Goal: Information Seeking & Learning: Learn about a topic

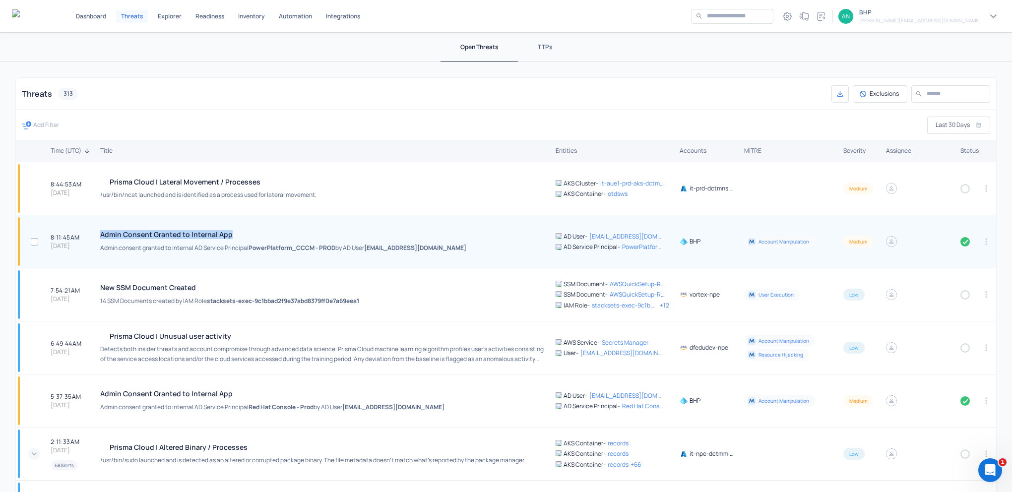
drag, startPoint x: 98, startPoint y: 234, endPoint x: 227, endPoint y: 230, distance: 129.1
click at [227, 230] on td "Admin Consent Granted to Internal App Admin consent granted to internal AD Serv…" at bounding box center [324, 241] width 456 height 53
copy h4 "Admin Consent Granted to Internal App"
click at [257, 260] on td "Admin Consent Granted to Internal App Admin consent granted to internal AD Serv…" at bounding box center [324, 241] width 456 height 53
click at [340, 238] on h4 "Admin Consent Granted to Internal App" at bounding box center [283, 234] width 366 height 8
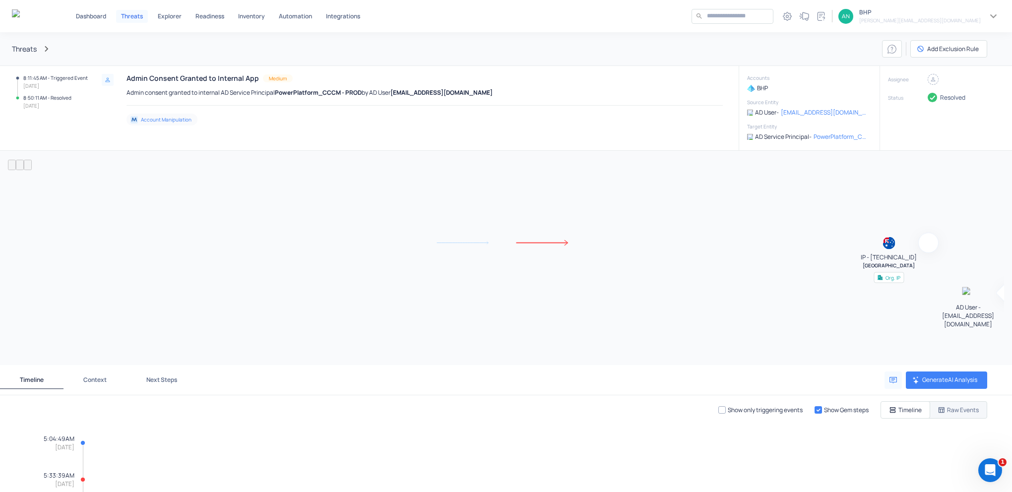
scroll to position [354, 0]
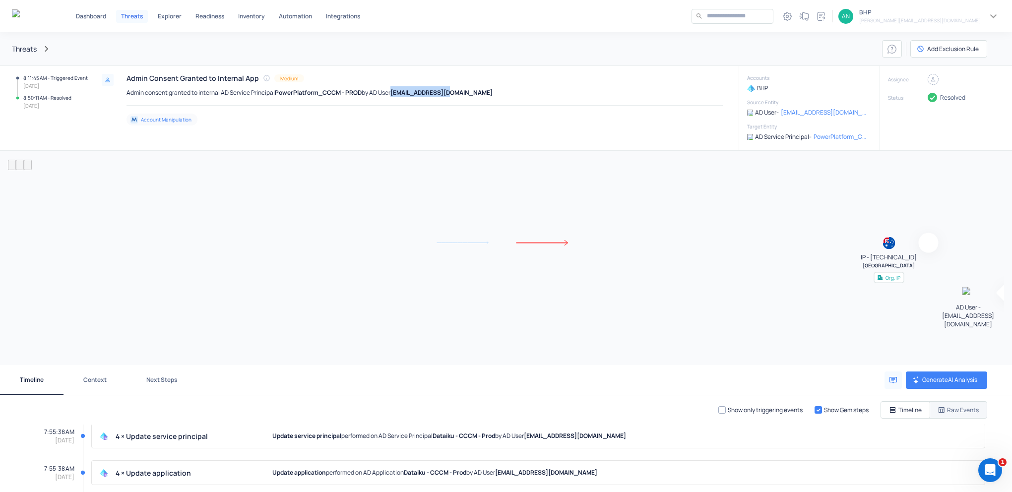
drag, startPoint x: 450, startPoint y: 92, endPoint x: 393, endPoint y: 95, distance: 56.6
click at [393, 95] on div "Admin consent granted to internal AD Service Principal PowerPlatform_CCCM - PRO…" at bounding box center [425, 91] width 597 height 11
click at [159, 379] on button "Next Steps" at bounding box center [162, 380] width 70 height 30
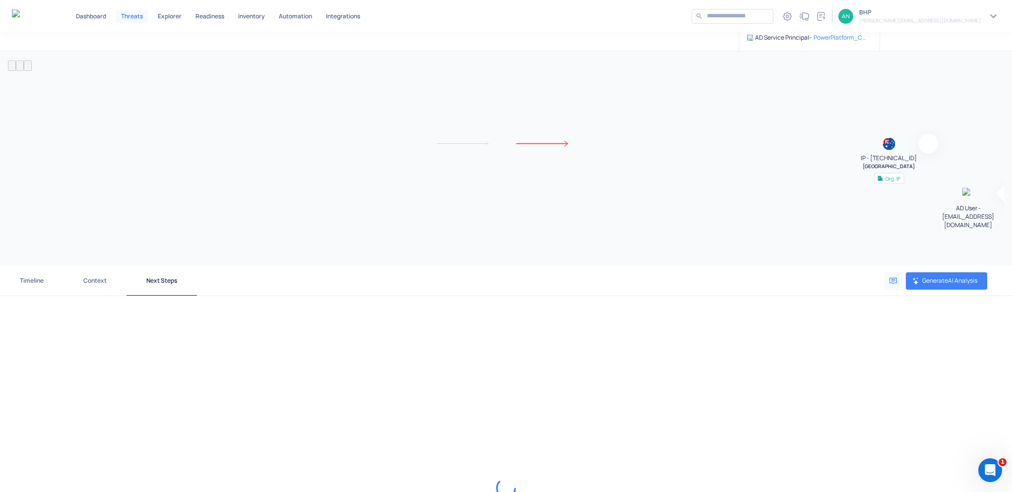
scroll to position [248, 0]
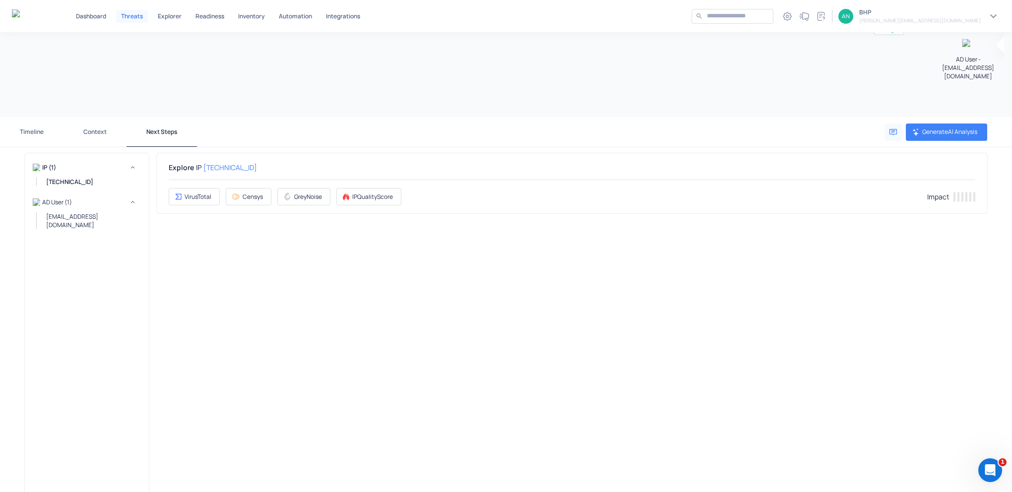
click at [87, 131] on button "Context" at bounding box center [95, 132] width 63 height 30
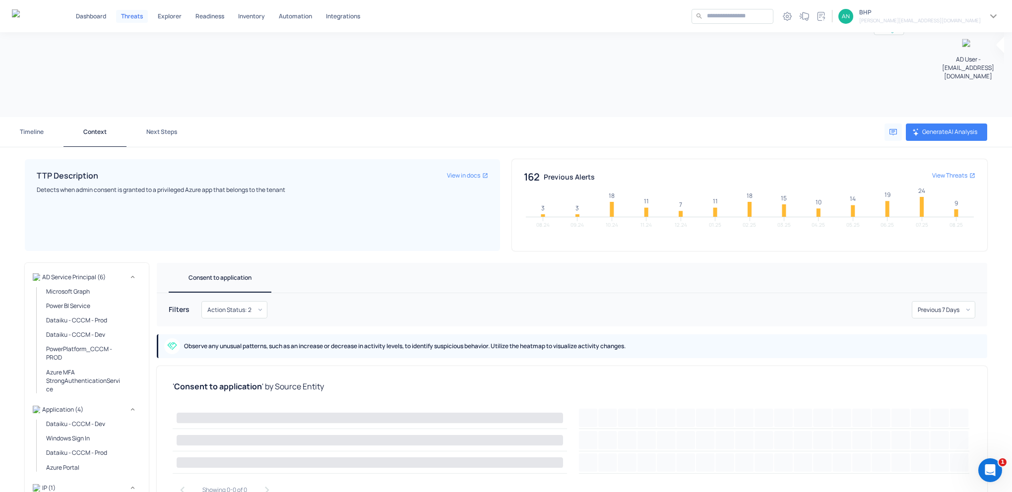
click at [161, 129] on button "Next Steps" at bounding box center [162, 132] width 70 height 30
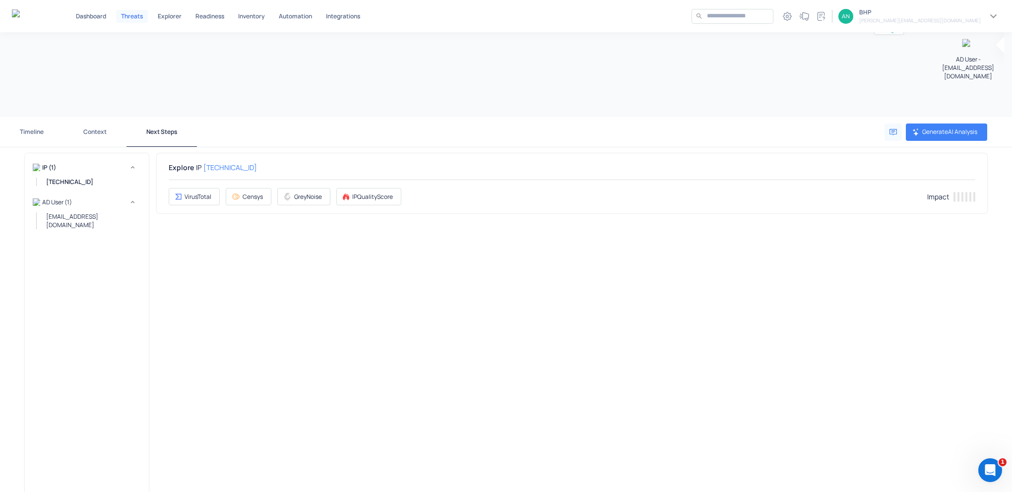
click at [34, 134] on button "Timeline" at bounding box center [32, 132] width 64 height 30
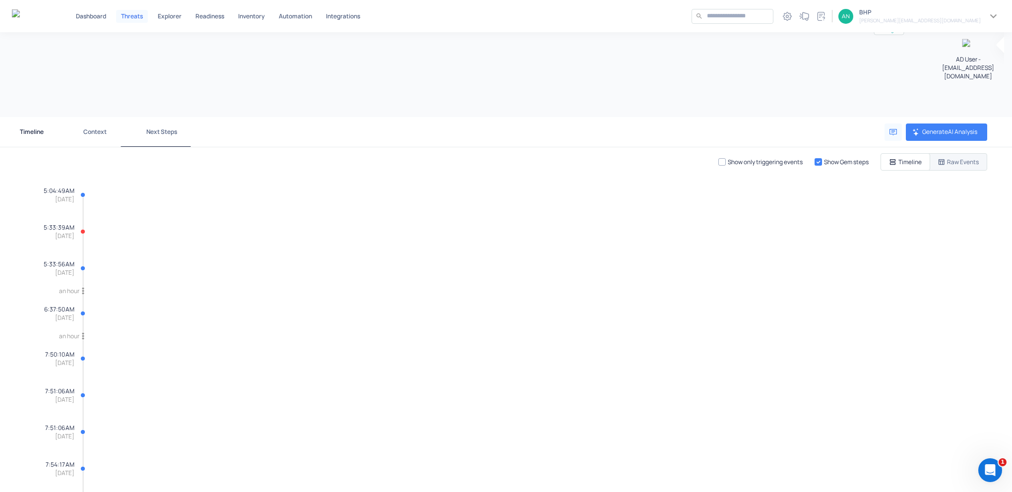
scroll to position [354, 0]
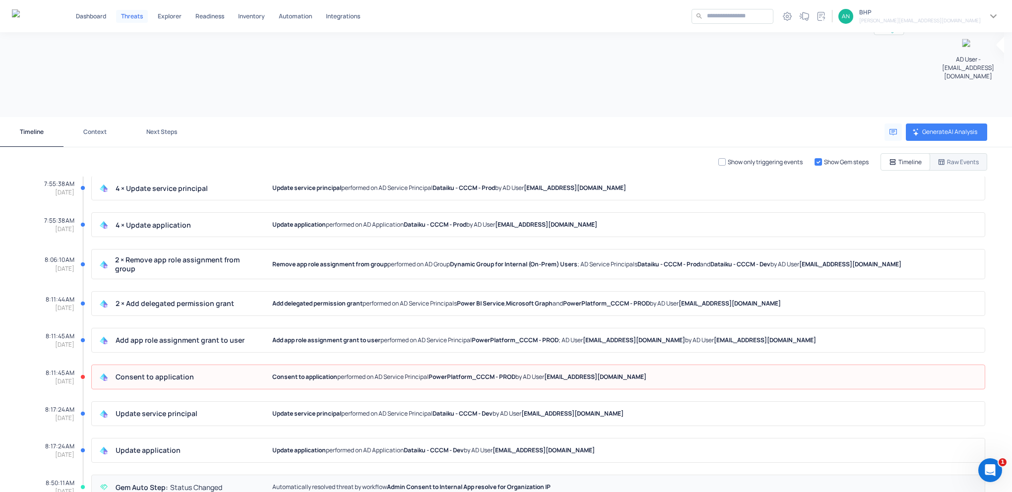
click at [172, 130] on button "Next Steps" at bounding box center [162, 132] width 70 height 30
